Goal: Information Seeking & Learning: Learn about a topic

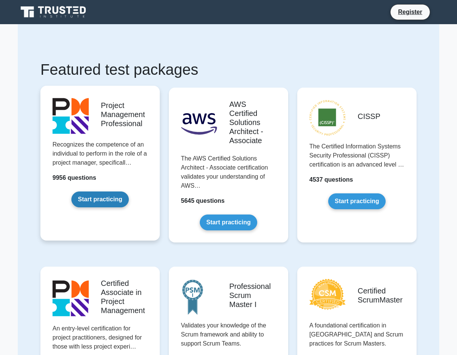
click at [116, 197] on link "Start practicing" at bounding box center [99, 199] width 57 height 16
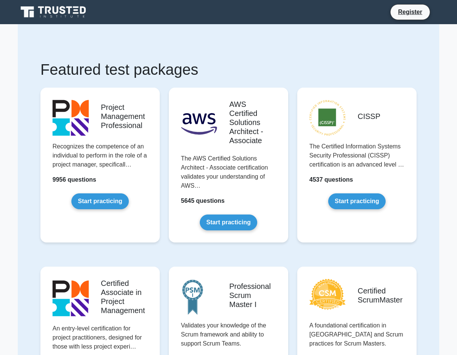
drag, startPoint x: 0, startPoint y: 0, endPoint x: 193, endPoint y: 33, distance: 196.1
